Goal: Book appointment/travel/reservation

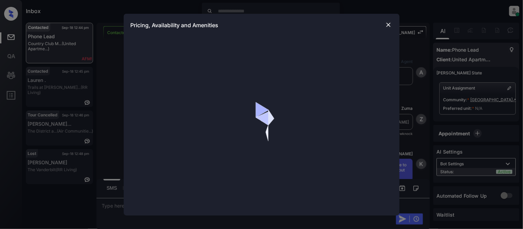
scroll to position [603, 0]
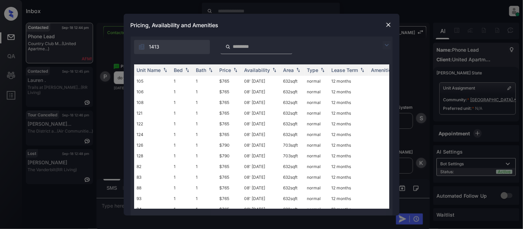
click at [386, 45] on img at bounding box center [387, 45] width 8 height 8
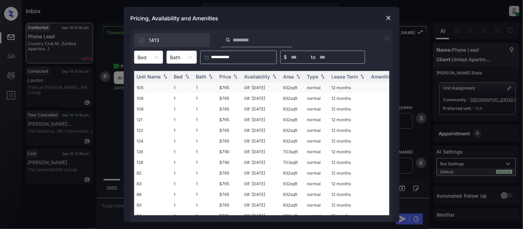
click at [152, 57] on div at bounding box center [156, 57] width 12 height 12
click at [150, 87] on div "2" at bounding box center [148, 86] width 29 height 12
click at [228, 74] on div "Price" at bounding box center [226, 77] width 12 height 6
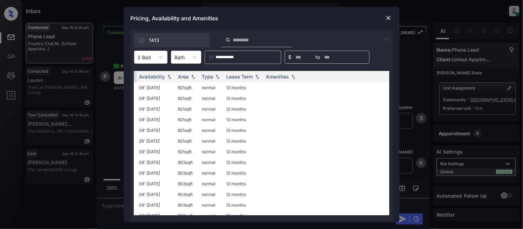
scroll to position [0, 0]
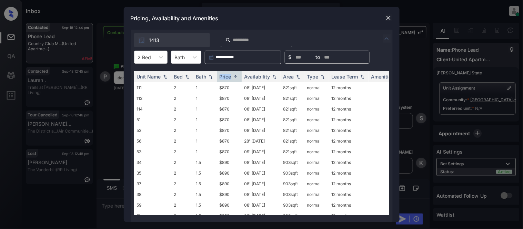
click at [389, 17] on img at bounding box center [388, 17] width 7 height 7
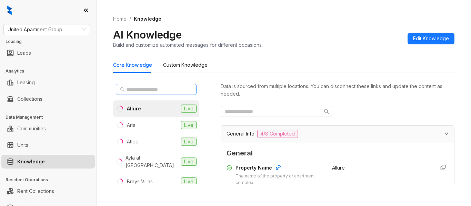
click at [140, 94] on span at bounding box center [156, 89] width 81 height 11
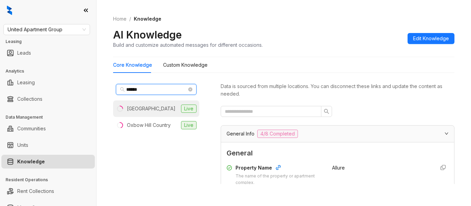
type input "******"
click at [141, 110] on div "Country Club Manor" at bounding box center [151, 109] width 49 height 8
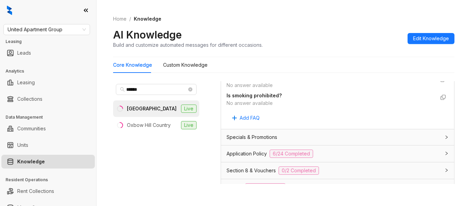
scroll to position [448, 0]
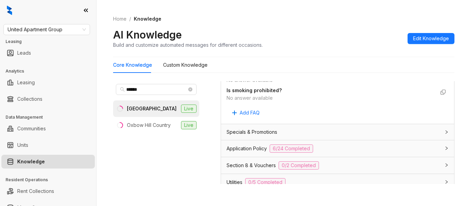
click at [235, 178] on div "Utilities 0/5 Completed" at bounding box center [337, 182] width 233 height 17
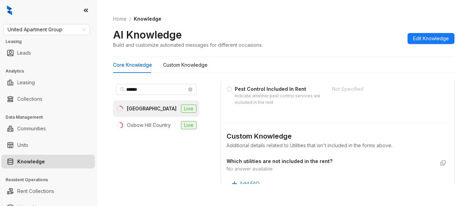
scroll to position [655, 0]
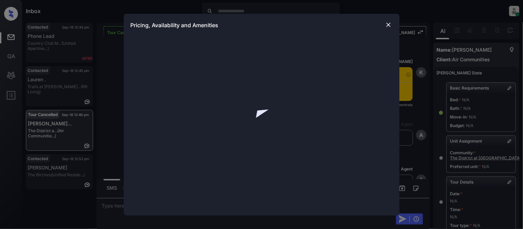
scroll to position [2457, 0]
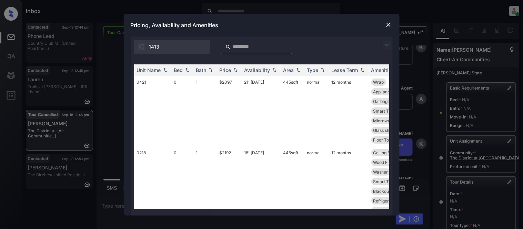
click at [385, 41] on img at bounding box center [387, 45] width 8 height 8
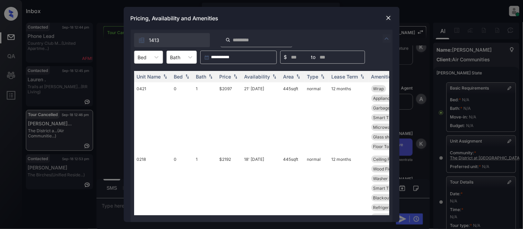
click at [163, 58] on div "Bed" at bounding box center [148, 57] width 29 height 13
click at [147, 101] on div "2" at bounding box center [148, 99] width 29 height 12
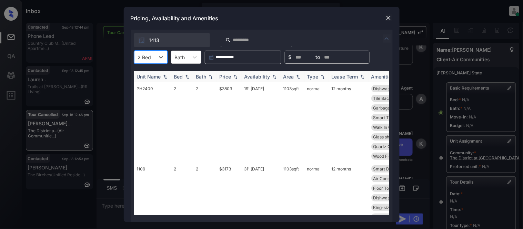
click at [228, 73] on th "Price" at bounding box center [229, 76] width 25 height 11
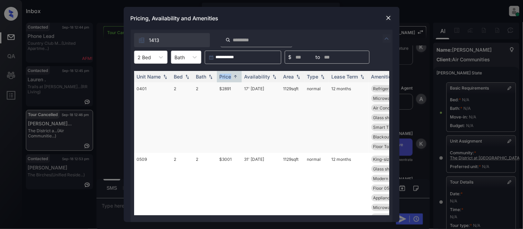
click at [223, 89] on td "$2891" at bounding box center [229, 117] width 25 height 71
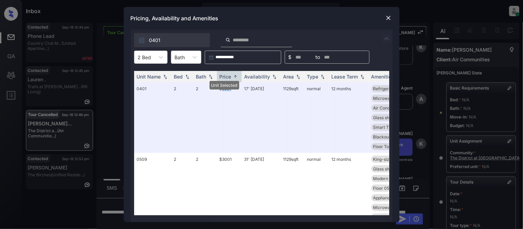
click at [387, 18] on img at bounding box center [388, 17] width 7 height 7
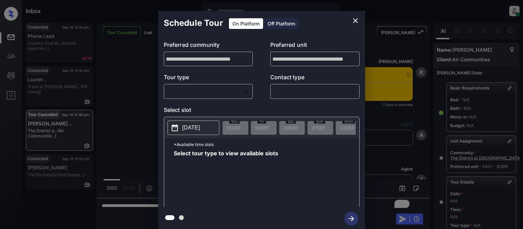
click at [240, 90] on body "Inbox Kristina Cataag Online Set yourself offline Set yourself on break Profile…" at bounding box center [261, 114] width 523 height 229
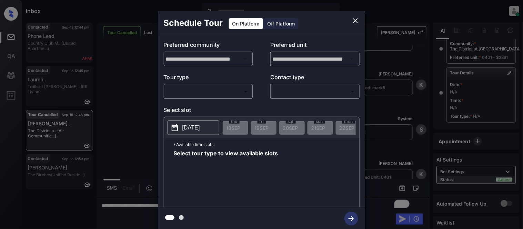
click at [230, 105] on div "**********" at bounding box center [261, 121] width 207 height 172
click at [277, 94] on body "Inbox Kristina Cataag Online Set yourself offline Set yourself on break Profile…" at bounding box center [261, 114] width 523 height 229
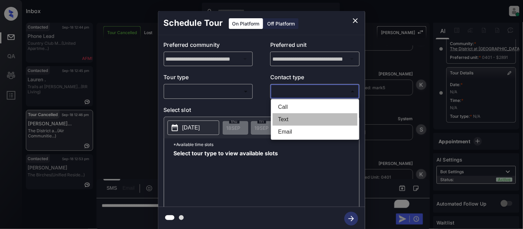
click at [283, 116] on li "Text" at bounding box center [315, 119] width 85 height 12
type input "****"
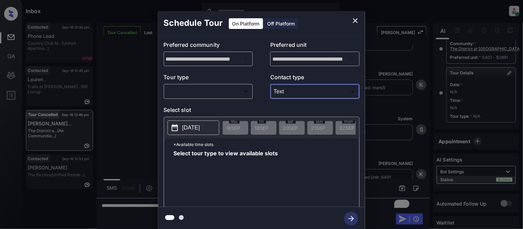
click at [247, 87] on body "Inbox Kristina Cataag Online Set yourself offline Set yourself on break Profile…" at bounding box center [261, 114] width 523 height 229
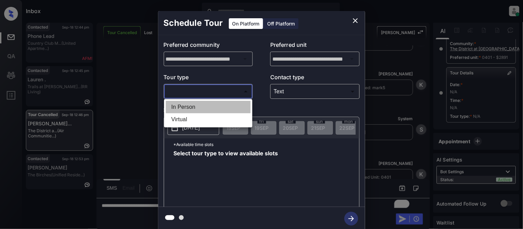
click at [239, 109] on li "In Person" at bounding box center [208, 107] width 85 height 12
type input "********"
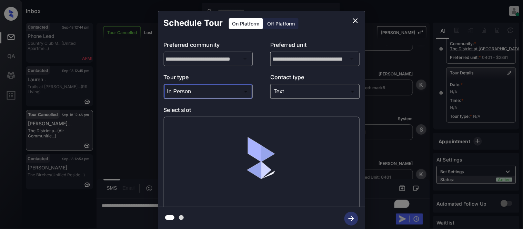
click at [206, 128] on div at bounding box center [262, 163] width 196 height 92
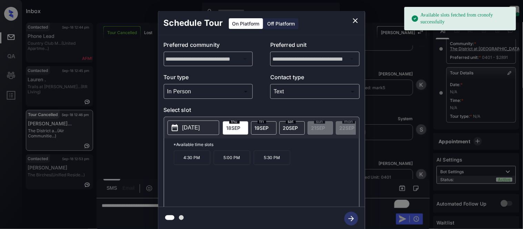
click at [191, 163] on p "4:30 PM" at bounding box center [192, 158] width 37 height 14
click at [348, 221] on icon "button" at bounding box center [351, 219] width 14 height 14
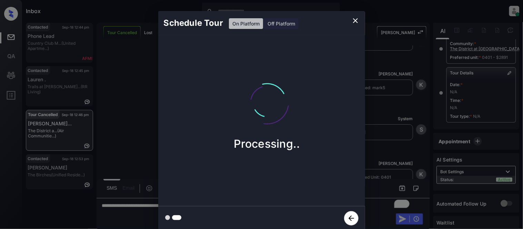
click at [397, 168] on div "Schedule Tour On Platform Off Platform Processing.." at bounding box center [261, 121] width 523 height 242
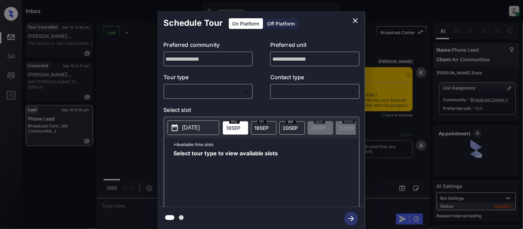
scroll to position [2, 0]
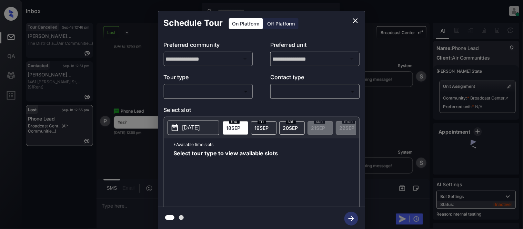
click at [197, 96] on body "Inbox [PERSON_NAME] Cataag Online Set yourself offline Set yourself on break Pr…" at bounding box center [261, 114] width 523 height 229
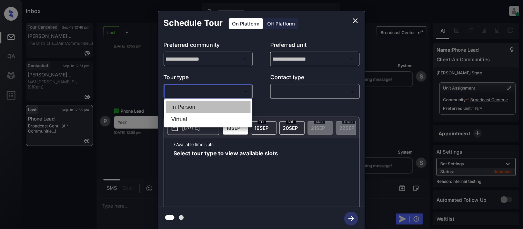
click at [193, 104] on li "In Person" at bounding box center [208, 107] width 85 height 12
type input "********"
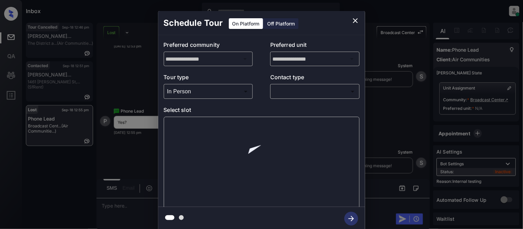
click at [294, 99] on div "​ ​" at bounding box center [314, 91] width 89 height 15
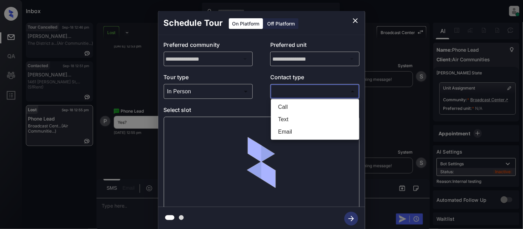
click at [294, 94] on body "Inbox [PERSON_NAME] Cataag Online Set yourself offline Set yourself on break Pr…" at bounding box center [261, 114] width 523 height 229
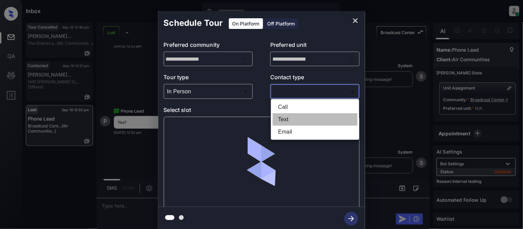
click at [294, 116] on li "Text" at bounding box center [315, 119] width 85 height 12
type input "****"
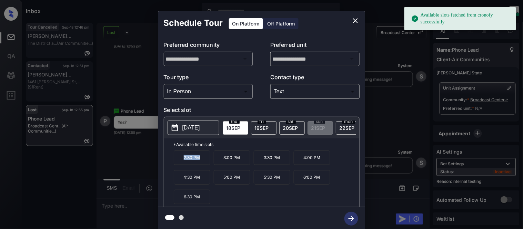
drag, startPoint x: 175, startPoint y: 162, endPoint x: 205, endPoint y: 165, distance: 30.4
click at [205, 165] on p "2:30 PM" at bounding box center [192, 158] width 37 height 14
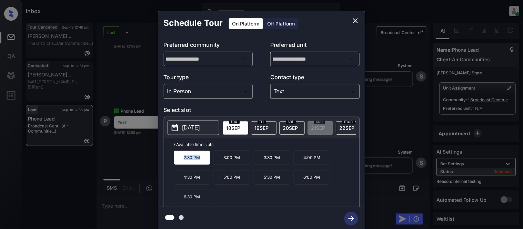
copy p "2:30 PM"
click at [354, 22] on icon "close" at bounding box center [355, 21] width 8 height 8
